Goal: Information Seeking & Learning: Learn about a topic

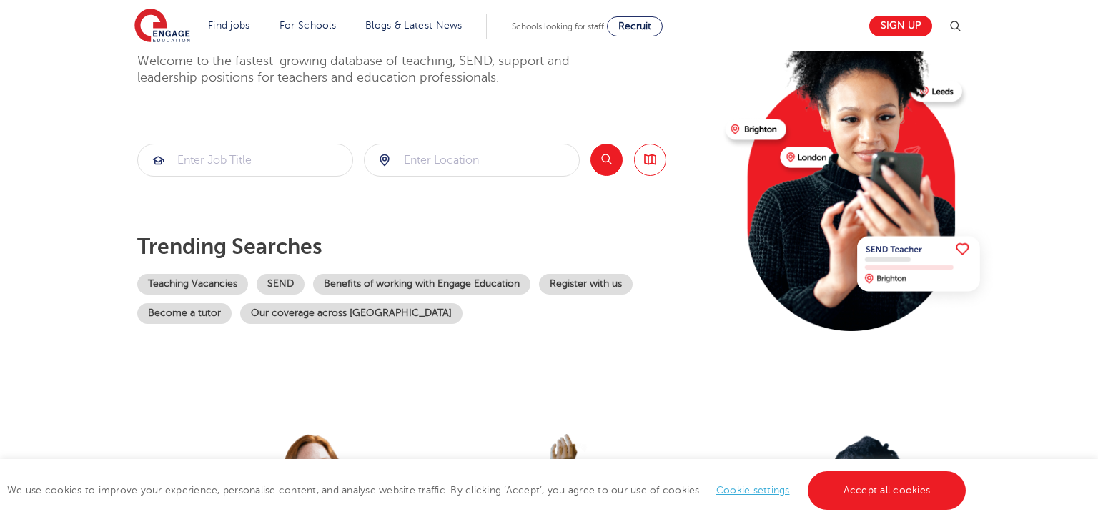
scroll to position [129, 0]
click at [242, 167] on input "search" at bounding box center [245, 159] width 214 height 31
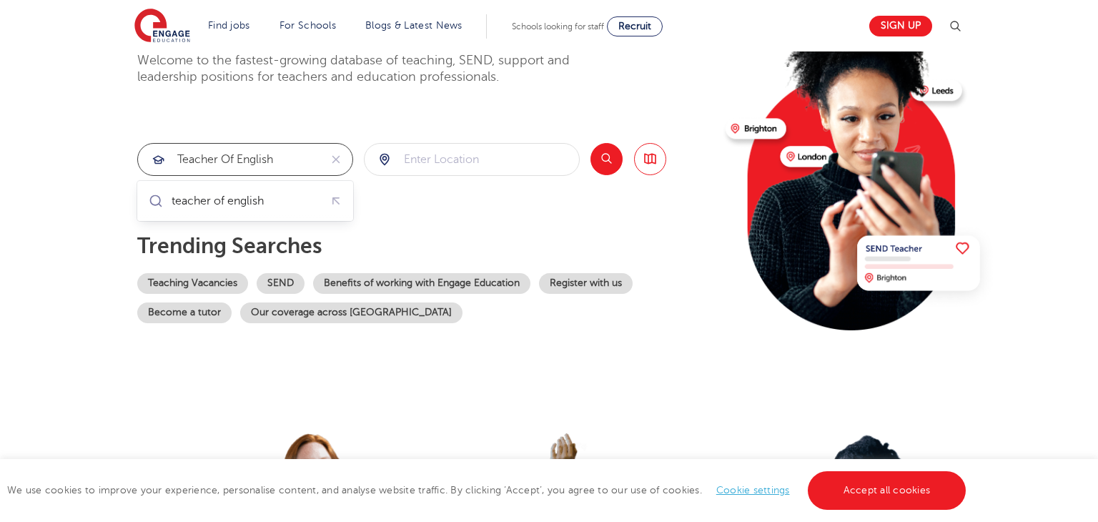
type input "Teacher of English"
click at [431, 157] on input "search" at bounding box center [472, 159] width 214 height 31
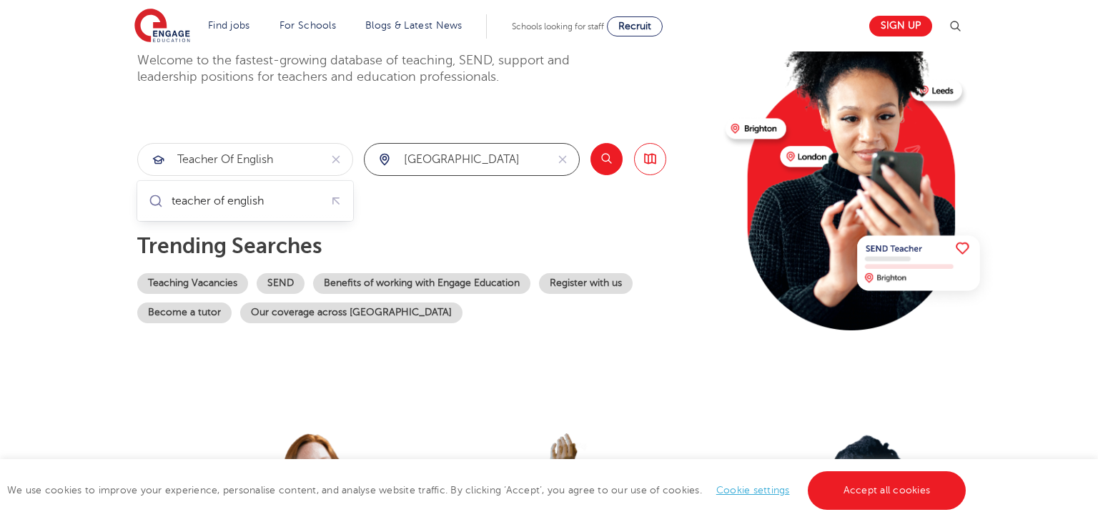
type input "England"
click at [447, 188] on div "The teaching agency that works for you Welcome to the fastest-growing database …" at bounding box center [425, 182] width 577 height 347
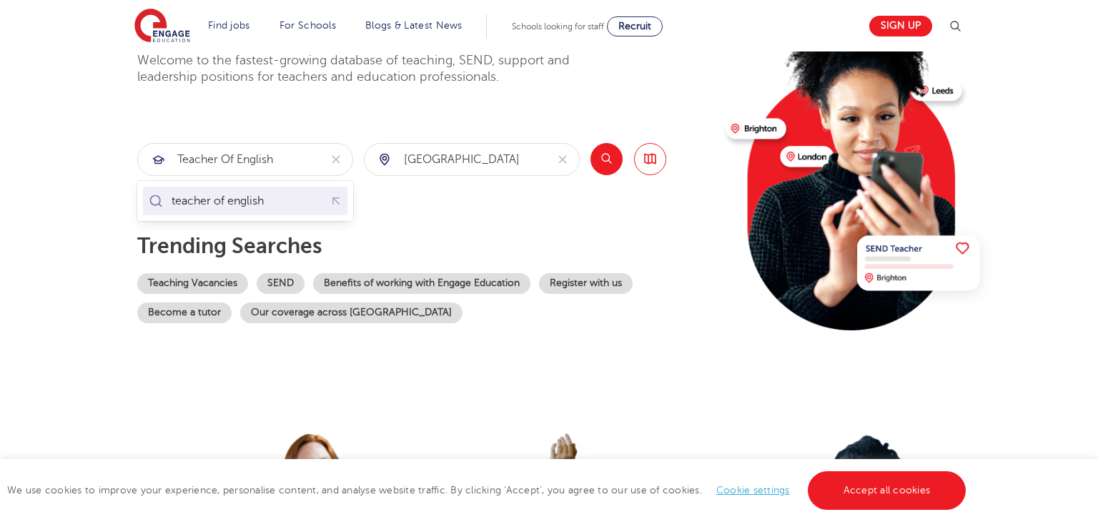
click at [246, 207] on div "teacher of english" at bounding box center [218, 201] width 92 height 14
type input "teacher of english"
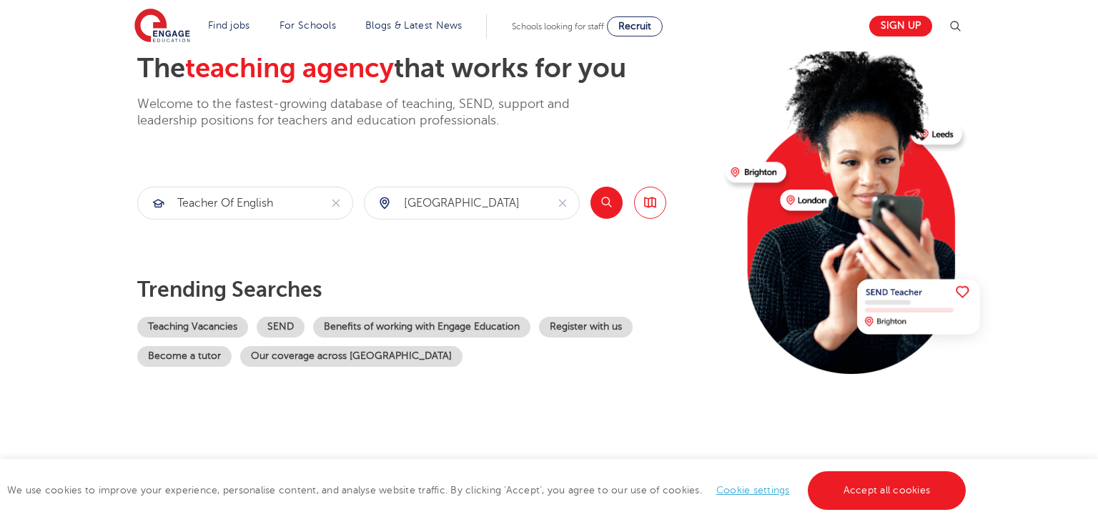
scroll to position [71, 0]
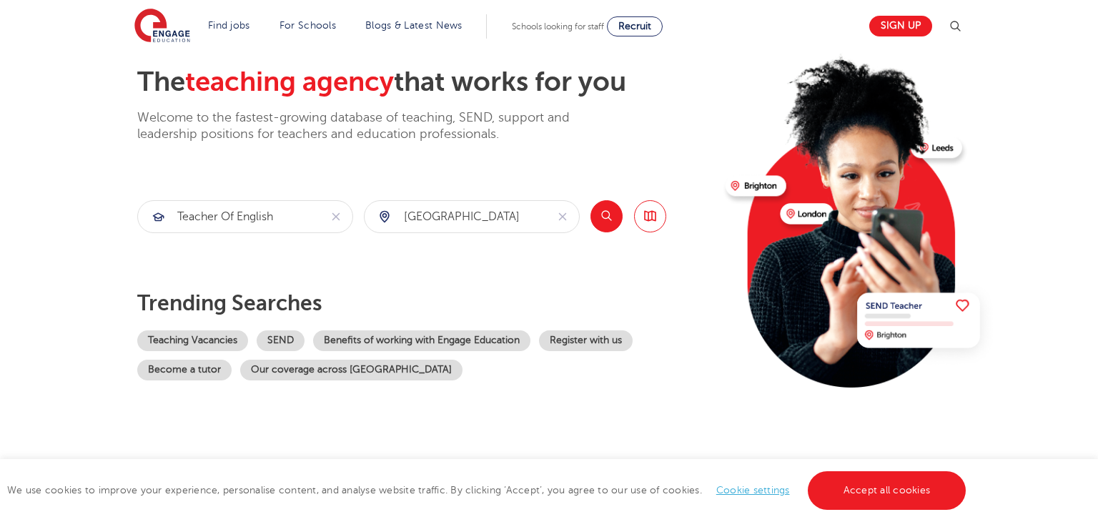
click at [605, 217] on button "Search" at bounding box center [606, 216] width 32 height 32
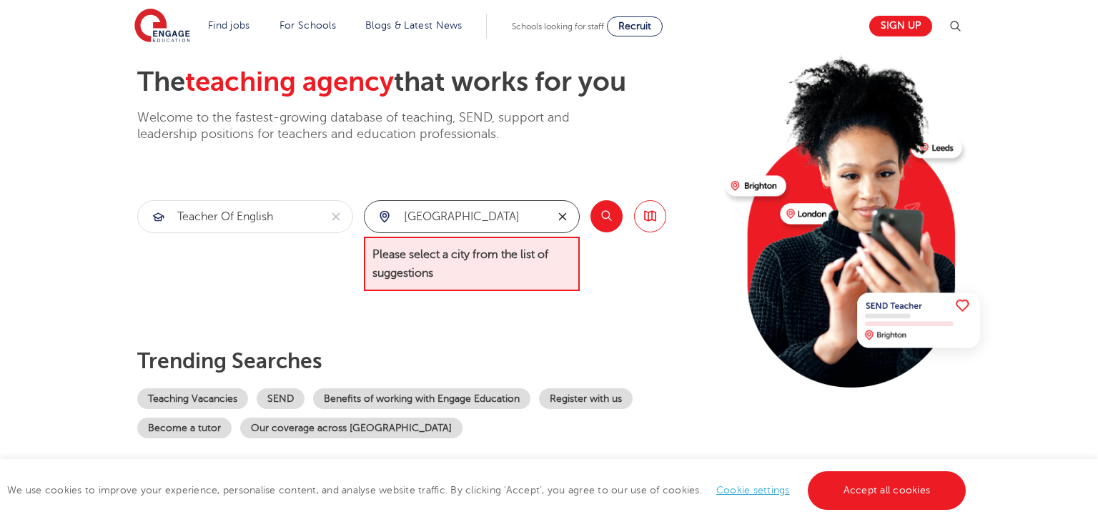
click at [560, 217] on icon "reset" at bounding box center [562, 217] width 8 height 8
type input "b"
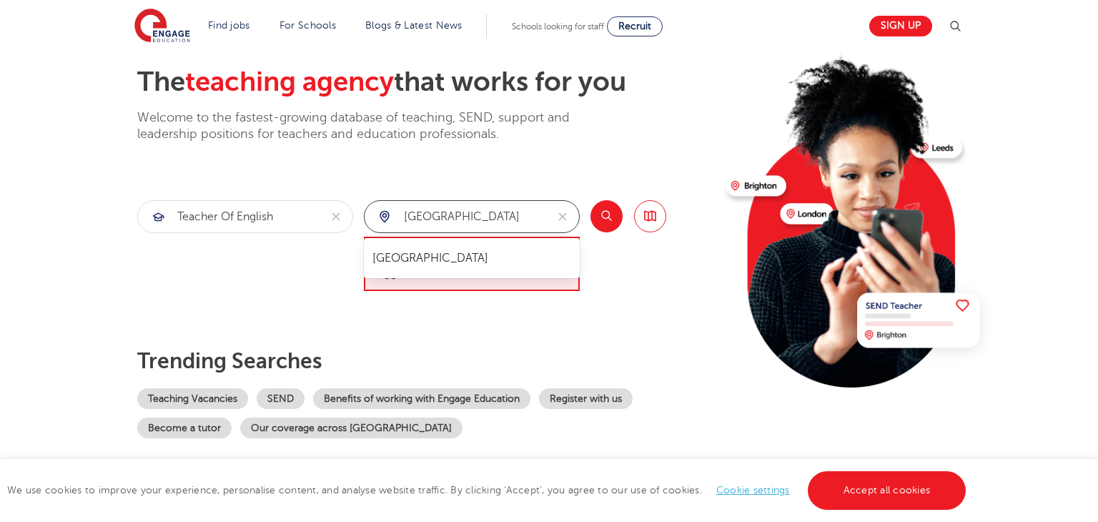
type input "london"
click button "Submit" at bounding box center [0, 0] width 0 height 0
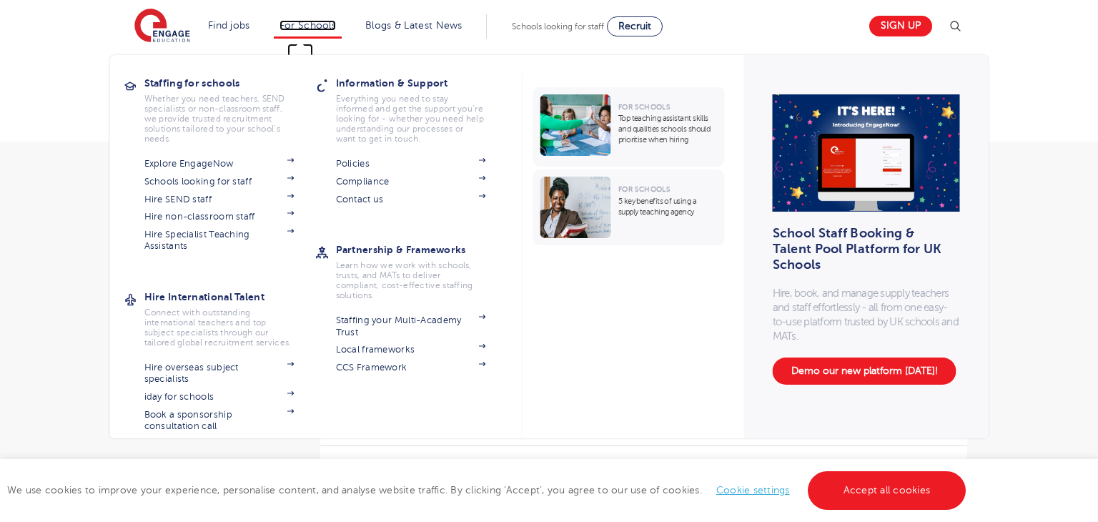
click at [300, 21] on link "For Schools" at bounding box center [307, 25] width 56 height 11
